Goal: Transaction & Acquisition: Purchase product/service

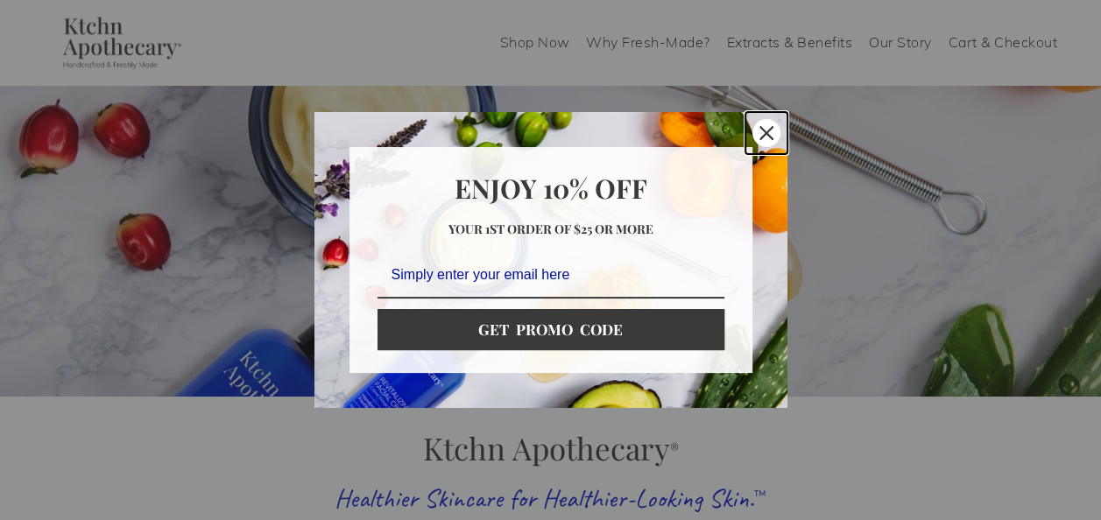
click at [775, 137] on div "Close" at bounding box center [766, 133] width 28 height 28
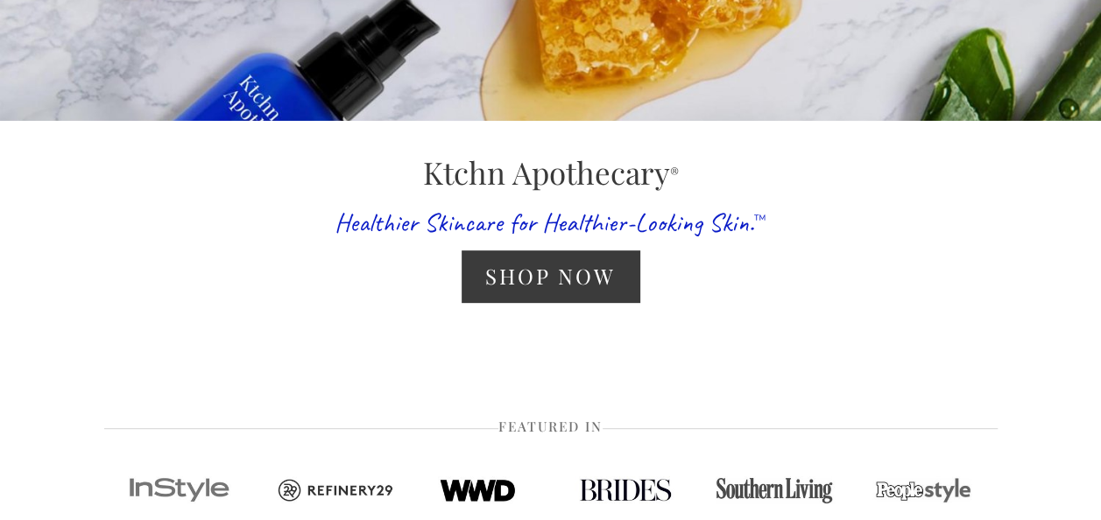
scroll to position [300, 0]
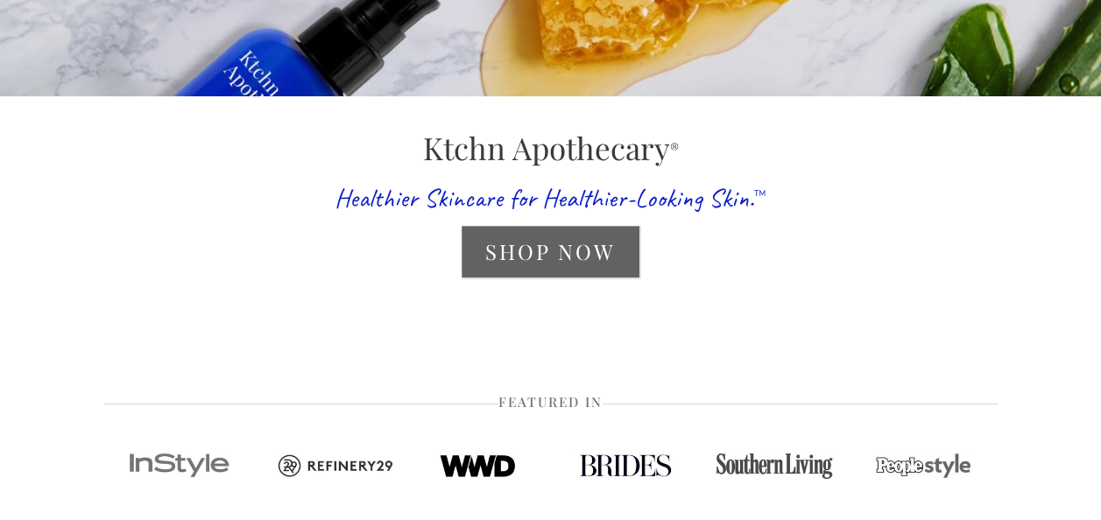
click at [627, 256] on link "Shop Now" at bounding box center [550, 252] width 178 height 52
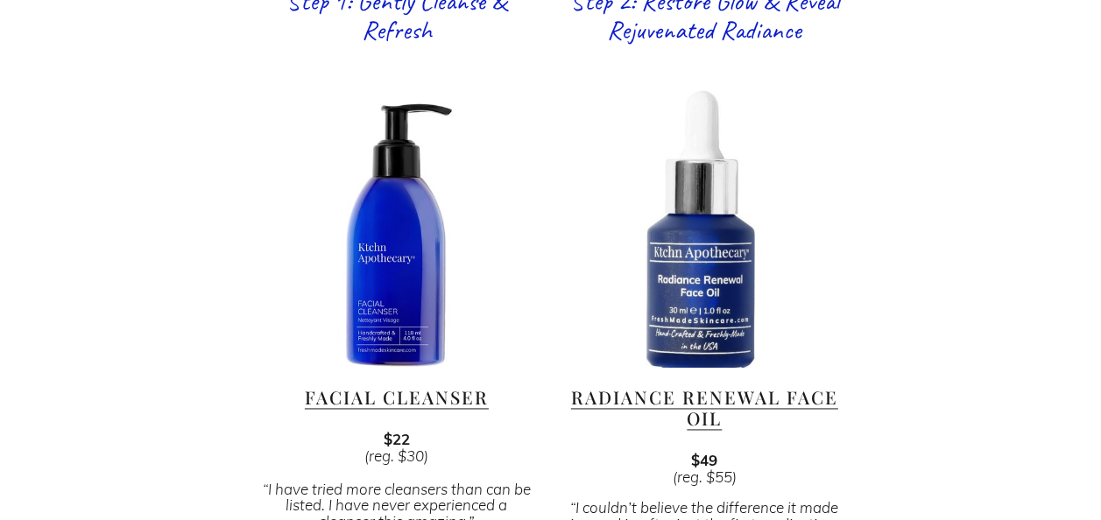
scroll to position [1082, 0]
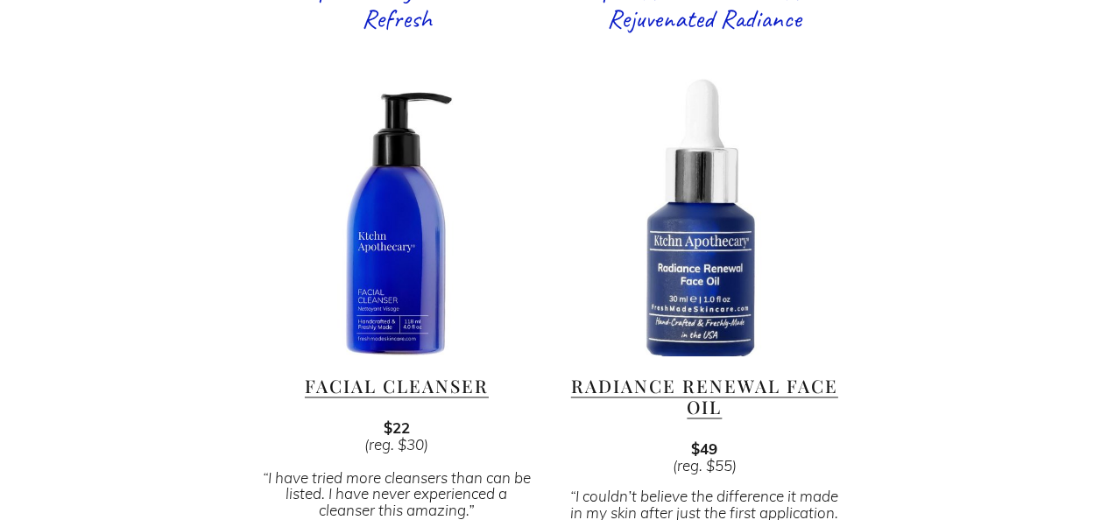
click at [395, 374] on link "Facial Cleanser" at bounding box center [397, 386] width 184 height 24
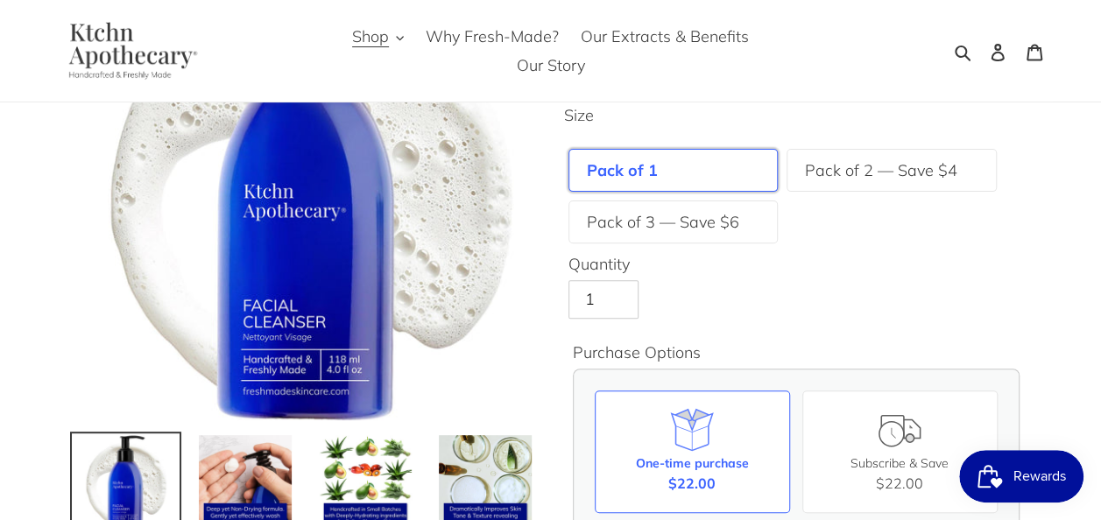
scroll to position [190, 0]
